Goal: Transaction & Acquisition: Download file/media

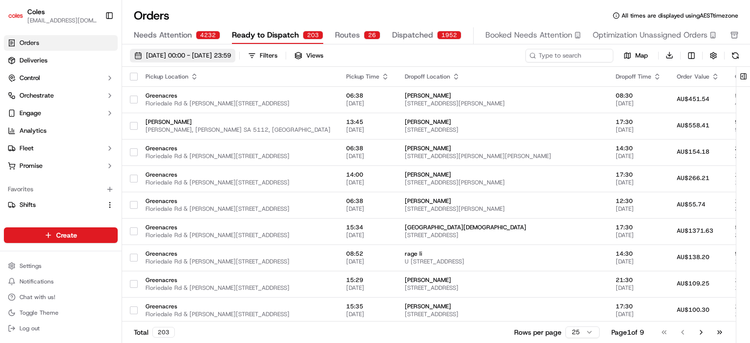
click at [202, 58] on span "[DATE] 00:00 - [DATE] 23:59" at bounding box center [188, 55] width 85 height 9
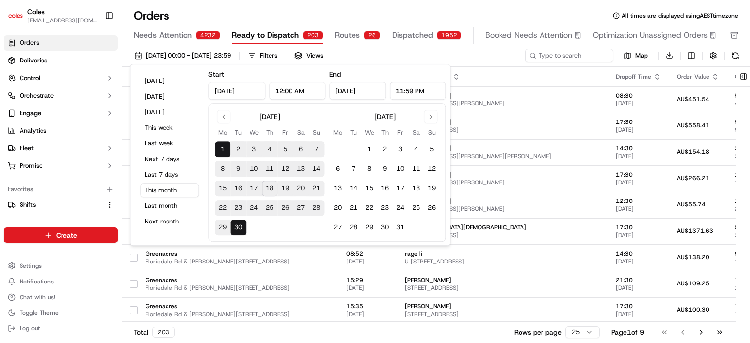
click at [287, 181] on button "19" at bounding box center [285, 189] width 16 height 16
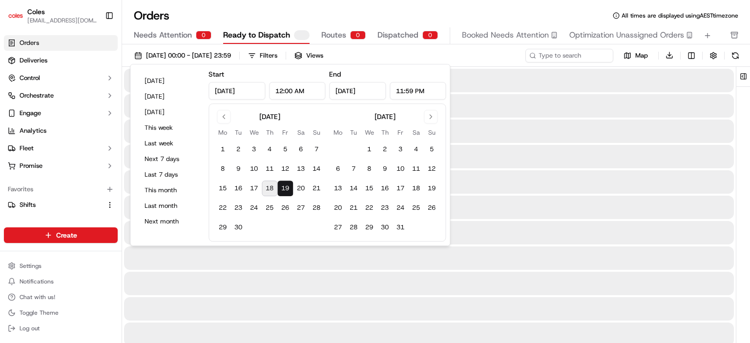
type input "[DATE]"
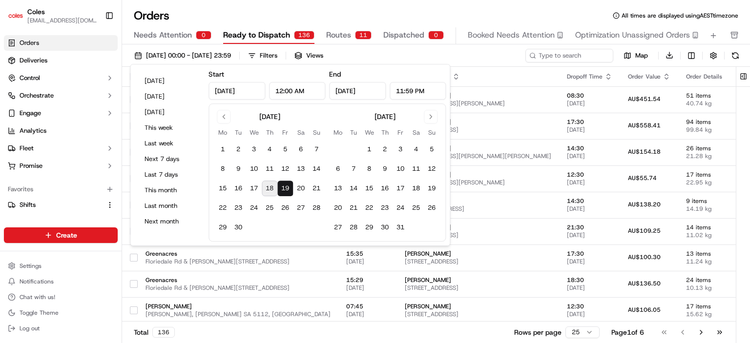
click at [357, 9] on div "Orders All times are displayed using AEST timezone" at bounding box center [436, 16] width 628 height 16
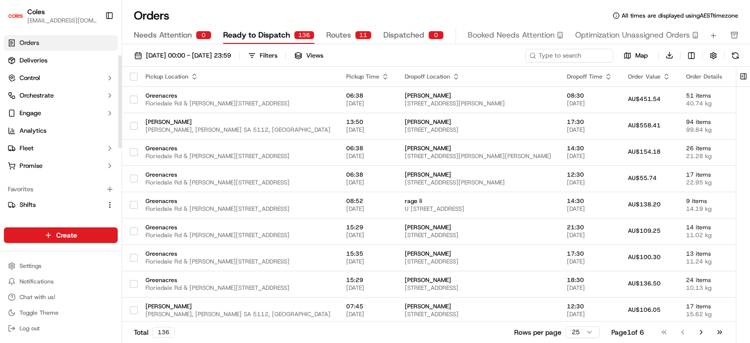
scroll to position [49, 0]
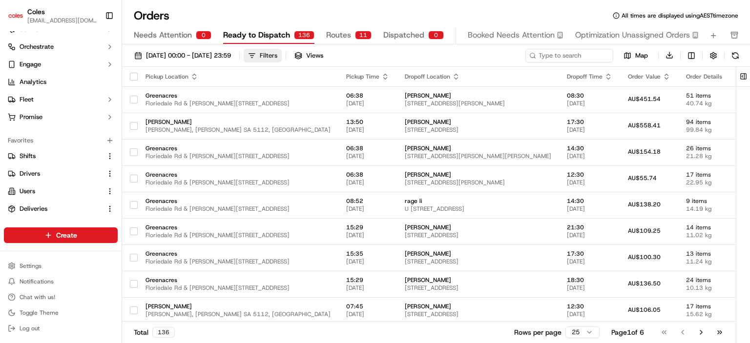
click at [282, 52] on button "Filters" at bounding box center [263, 56] width 38 height 14
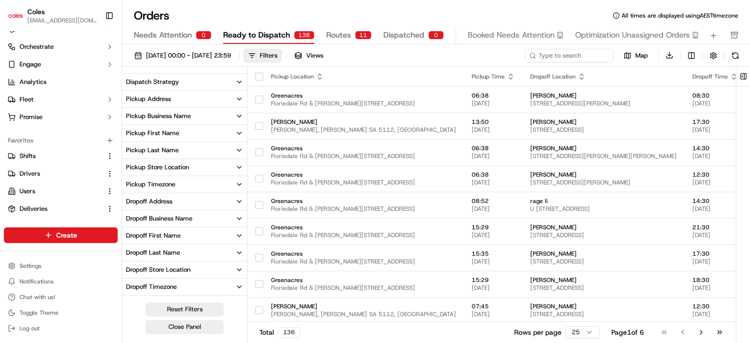
scroll to position [163, 0]
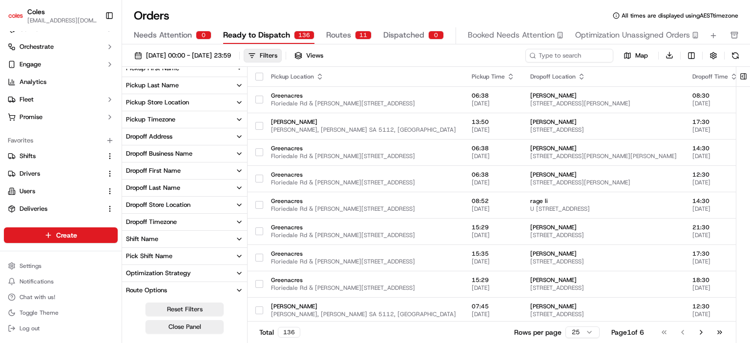
click at [198, 236] on button "Shift Name" at bounding box center [184, 239] width 125 height 17
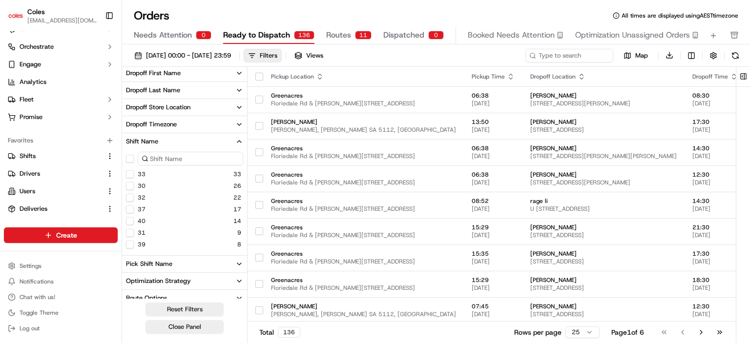
click at [229, 140] on button "Shift Name" at bounding box center [184, 141] width 125 height 17
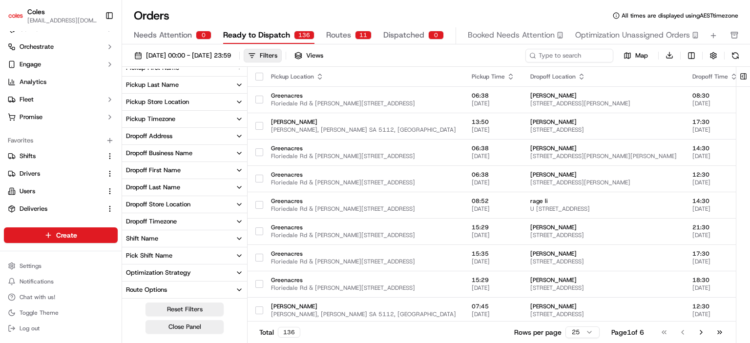
scroll to position [163, 0]
click at [225, 252] on button "Pick Shift Name" at bounding box center [184, 256] width 125 height 17
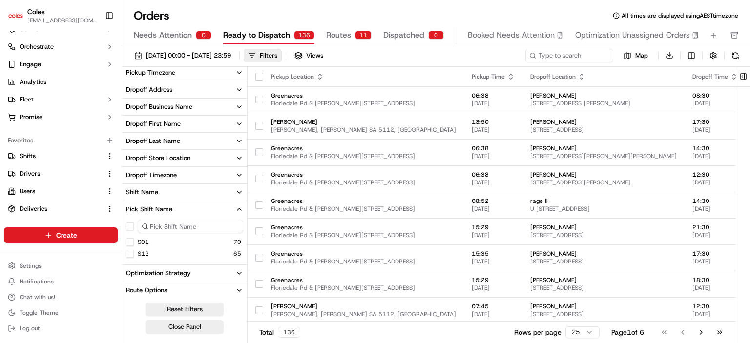
click at [132, 254] on button "S12" at bounding box center [130, 254] width 8 height 8
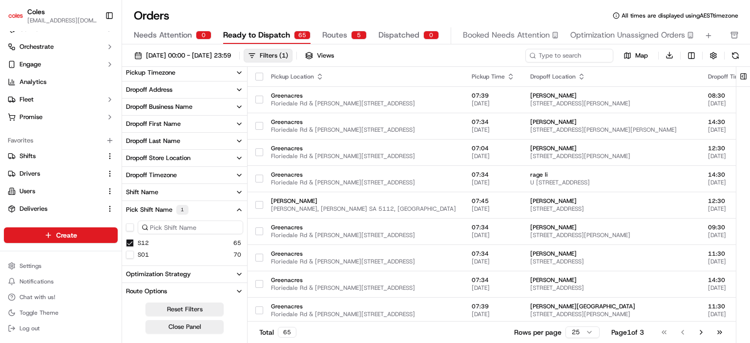
click at [359, 10] on div "Orders All times are displayed using AEST timezone" at bounding box center [436, 16] width 628 height 16
click at [360, 13] on div "Orders All times are displayed using AEST timezone" at bounding box center [436, 16] width 628 height 16
click at [288, 56] on div "Filters ( 1 )" at bounding box center [274, 55] width 28 height 9
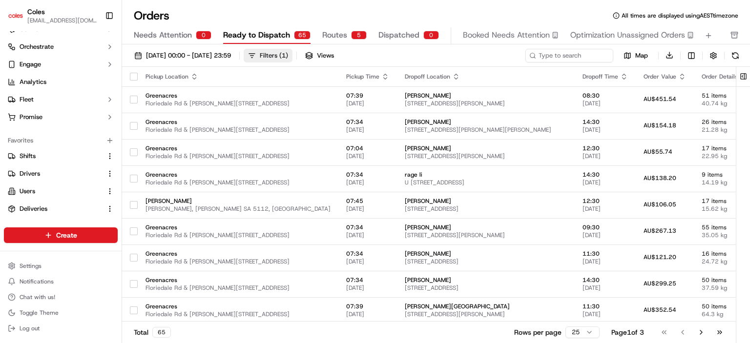
click at [292, 55] on button "Filters ( 1 )" at bounding box center [268, 56] width 49 height 14
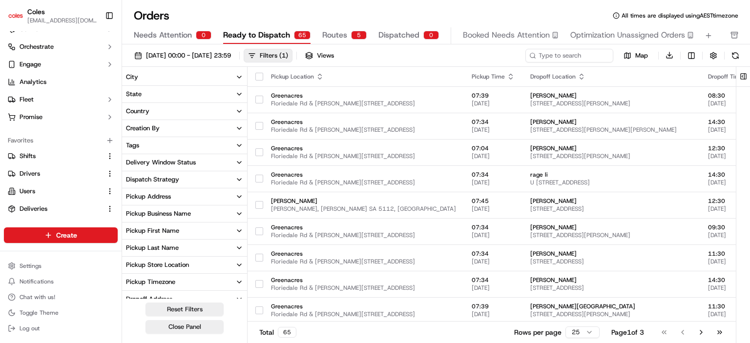
click at [402, 55] on div "[DATE] 00:00 - [DATE] 23:59 Filters ( 1 ) Views" at bounding box center [326, 56] width 393 height 14
click at [288, 53] on div "Filters ( 1 )" at bounding box center [274, 55] width 28 height 9
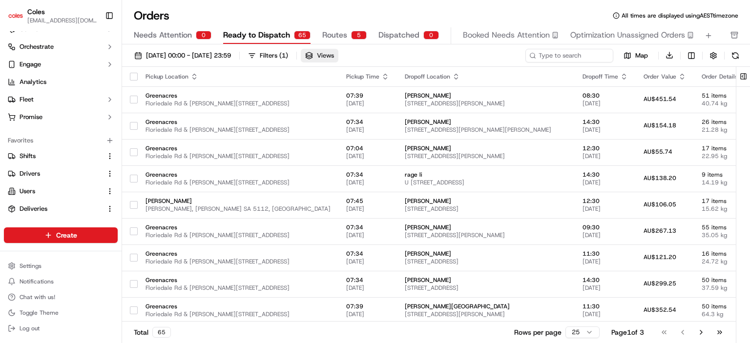
click at [338, 54] on button "Views" at bounding box center [320, 56] width 38 height 14
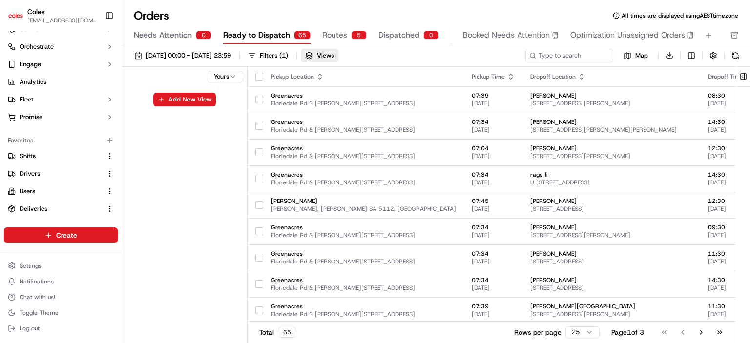
click at [393, 53] on div "[DATE] 00:00 - [DATE] 23:59 Filters ( 1 ) Views" at bounding box center [326, 56] width 393 height 14
click at [334, 57] on span "Views" at bounding box center [325, 55] width 17 height 9
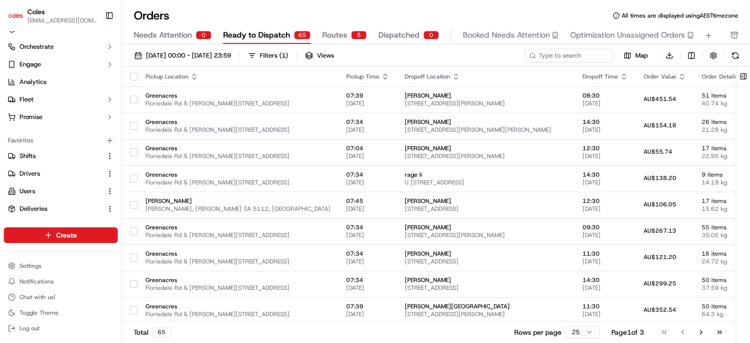
click at [402, 57] on div "[DATE] 00:00 - [DATE] 23:59 Filters ( 1 ) Views" at bounding box center [326, 56] width 393 height 14
click at [334, 56] on span "Views" at bounding box center [325, 55] width 17 height 9
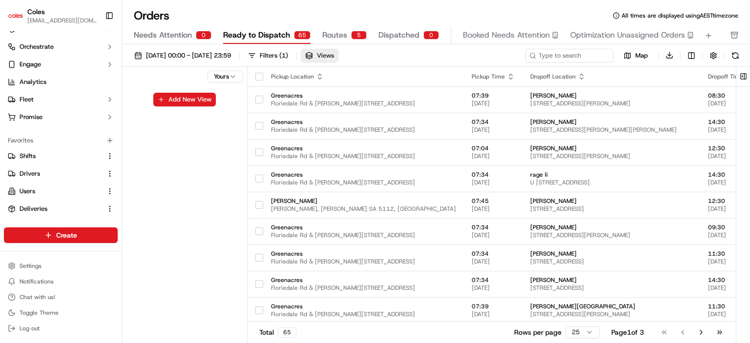
click at [334, 53] on span "Views" at bounding box center [325, 55] width 17 height 9
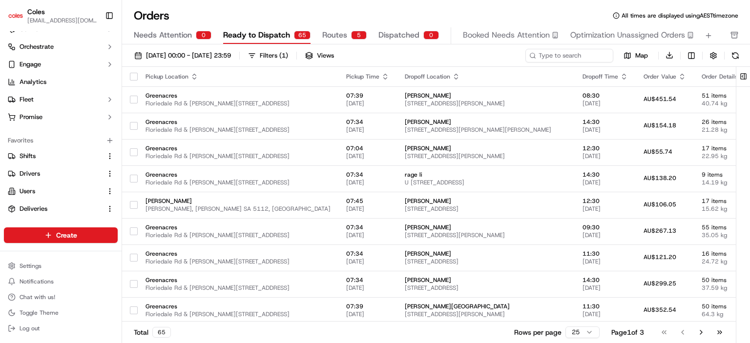
click at [480, 55] on div "[DATE] 00:00 - [DATE] 23:59 Filters ( 1 ) Views" at bounding box center [326, 56] width 393 height 14
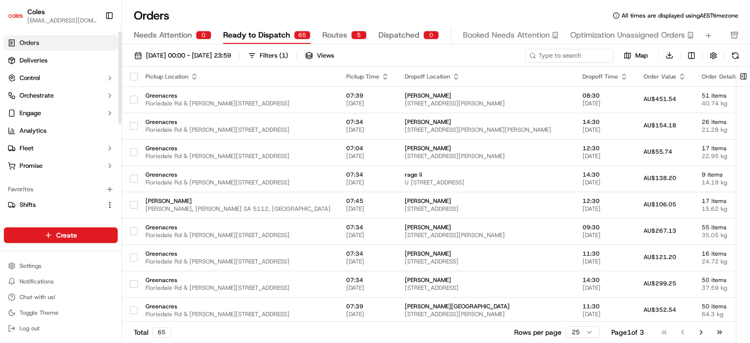
click at [34, 42] on span "Orders" at bounding box center [30, 43] width 20 height 9
click at [202, 55] on span "[DATE] 00:00 - [DATE] 23:59" at bounding box center [188, 55] width 85 height 9
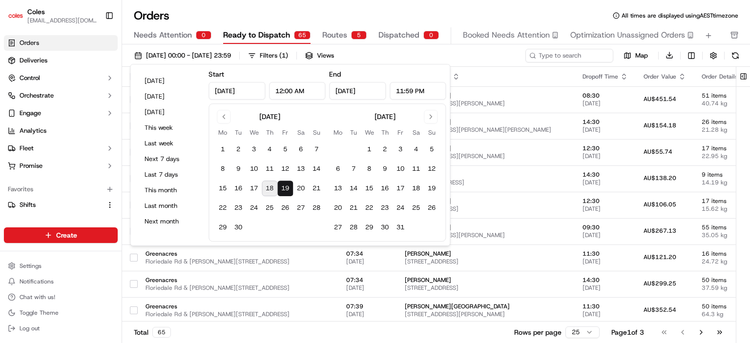
click at [287, 189] on button "19" at bounding box center [285, 189] width 16 height 16
click at [288, 51] on div "Filters ( 1 )" at bounding box center [274, 55] width 28 height 9
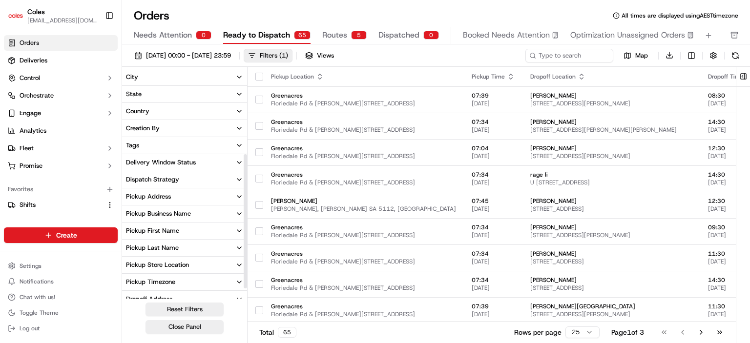
scroll to position [164, 0]
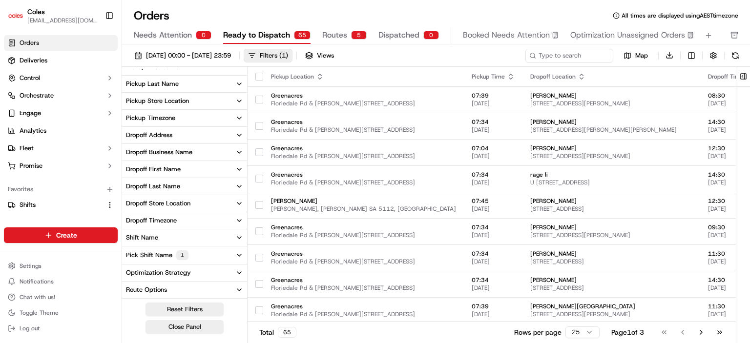
click at [226, 103] on button "Pickup Store Location" at bounding box center [184, 101] width 125 height 17
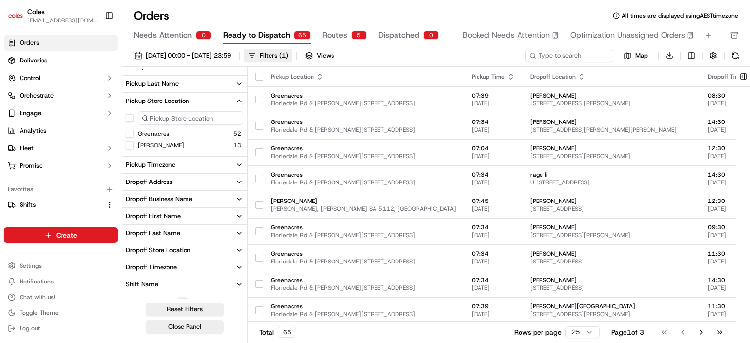
click at [228, 105] on button "Pickup Store Location" at bounding box center [184, 101] width 125 height 17
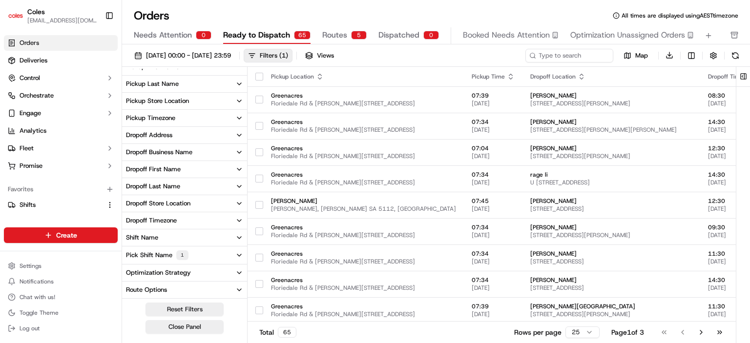
click at [234, 83] on button "Pickup Last Name" at bounding box center [184, 84] width 125 height 17
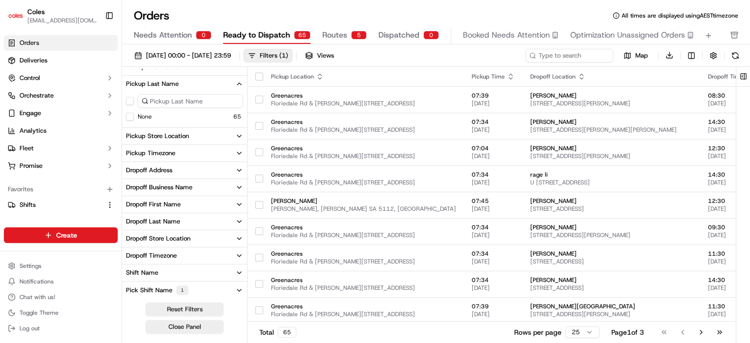
click at [234, 83] on button "Pickup Last Name" at bounding box center [184, 84] width 125 height 17
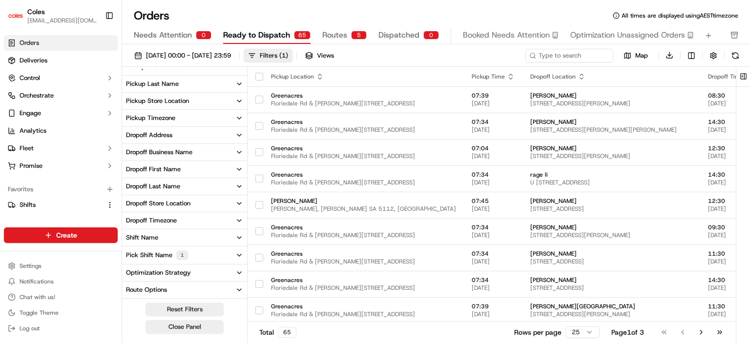
click at [204, 255] on button "Pick Shift Name 1" at bounding box center [184, 255] width 125 height 18
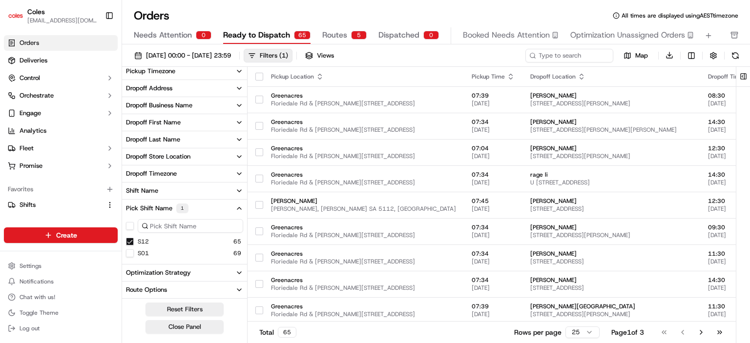
click at [130, 243] on button "S12" at bounding box center [130, 242] width 8 height 8
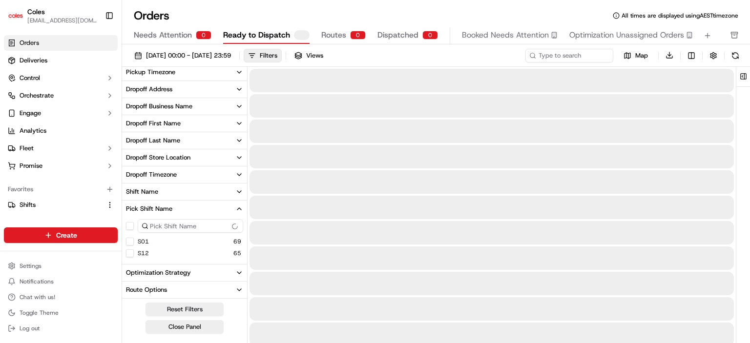
scroll to position [209, 0]
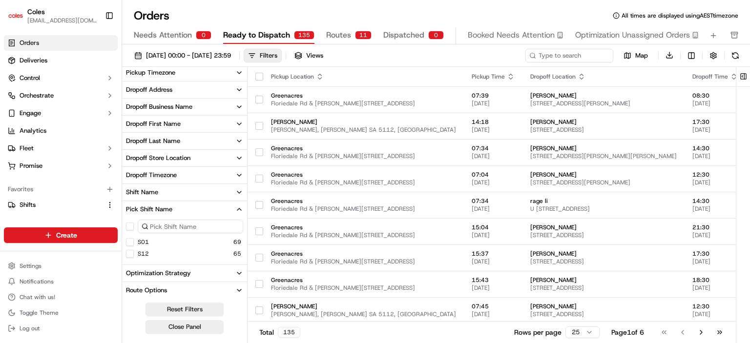
click at [129, 251] on button "S12" at bounding box center [130, 254] width 8 height 8
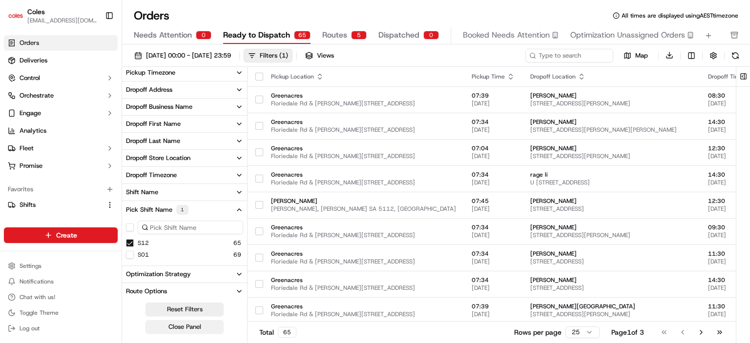
click at [181, 325] on button "Close Panel" at bounding box center [184, 327] width 78 height 14
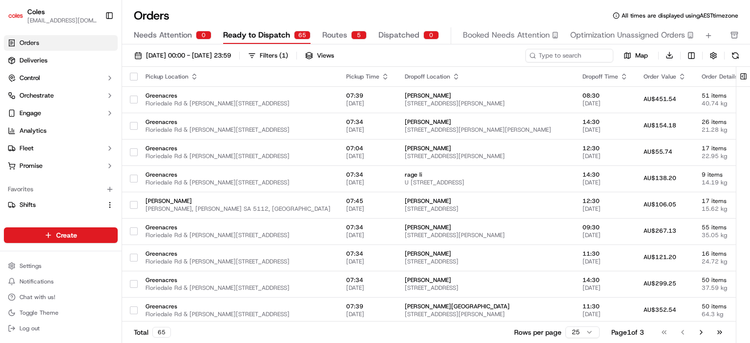
click at [445, 56] on div "[DATE] 00:00 - [DATE] 23:59 Filters ( 1 ) Views" at bounding box center [326, 56] width 393 height 14
click at [334, 57] on span "Views" at bounding box center [325, 55] width 17 height 9
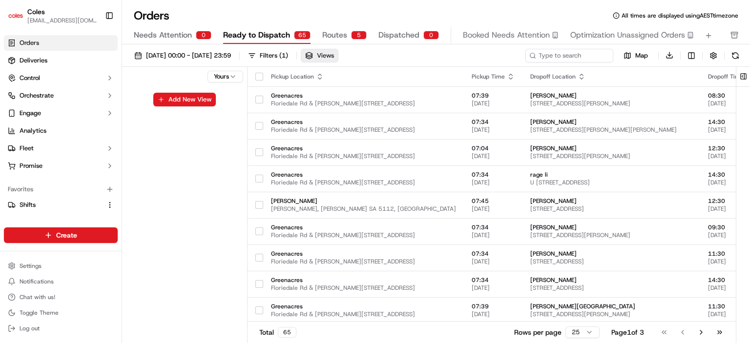
click at [338, 53] on button "Views" at bounding box center [320, 56] width 38 height 14
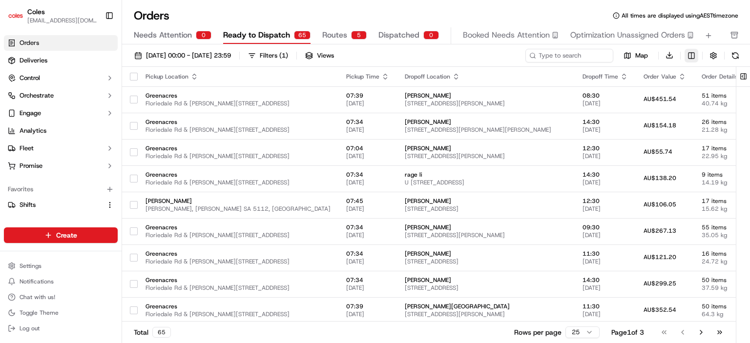
click at [693, 54] on html "Coles [EMAIL_ADDRESS][DOMAIN_NAME] Toggle Sidebar Orders Deliveries Control Orc…" at bounding box center [375, 171] width 750 height 343
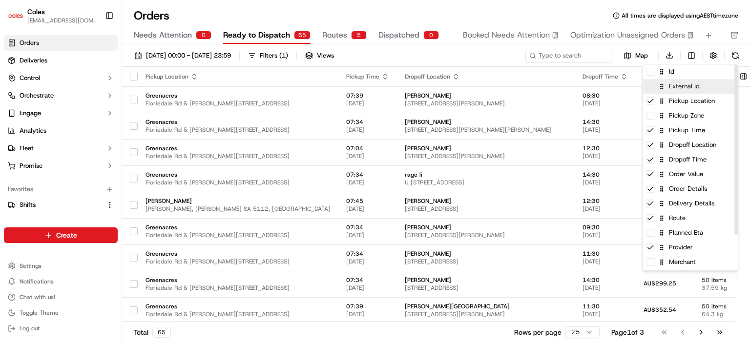
click at [653, 90] on div "External Id" at bounding box center [689, 86] width 95 height 15
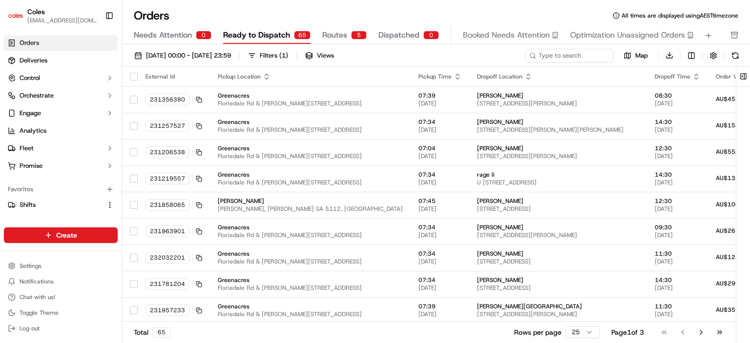
click at [523, 17] on html "Coles [EMAIL_ADDRESS][DOMAIN_NAME] Toggle Sidebar Orders Deliveries Control Orc…" at bounding box center [375, 171] width 750 height 343
click at [134, 76] on button "button" at bounding box center [134, 77] width 8 height 8
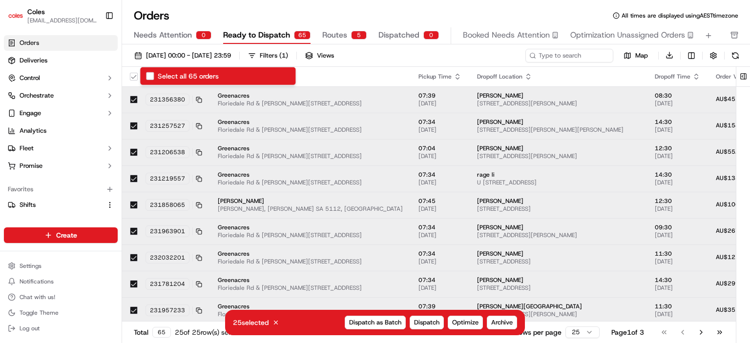
click at [148, 75] on button "Select all 65 orders" at bounding box center [150, 76] width 8 height 8
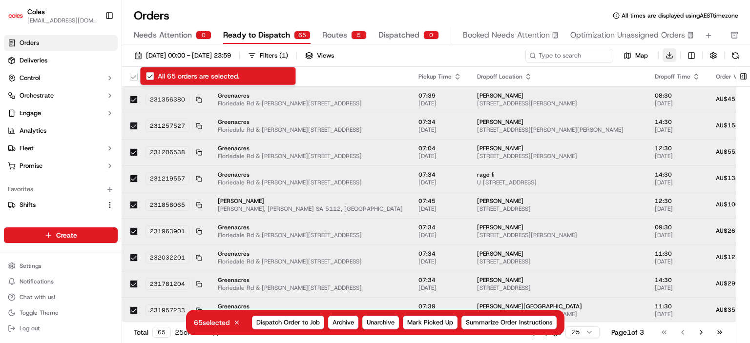
click at [672, 55] on button "Download" at bounding box center [669, 55] width 14 height 14
